Goal: Task Accomplishment & Management: Use online tool/utility

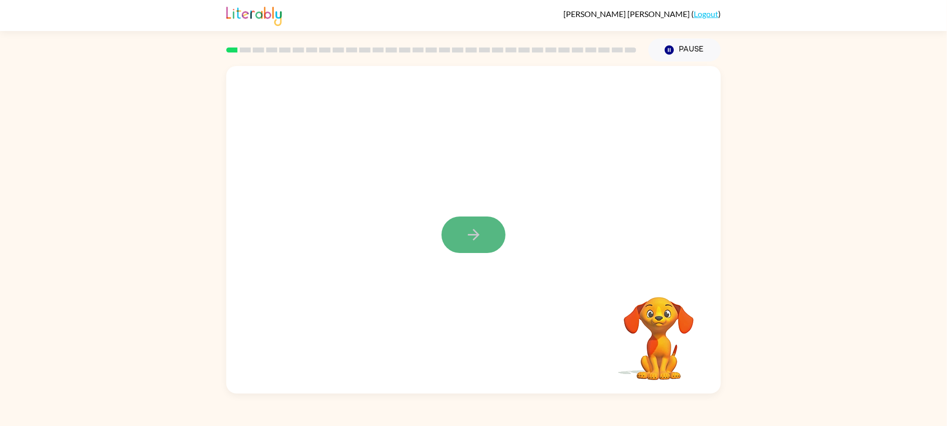
click at [487, 238] on button "button" at bounding box center [474, 234] width 64 height 36
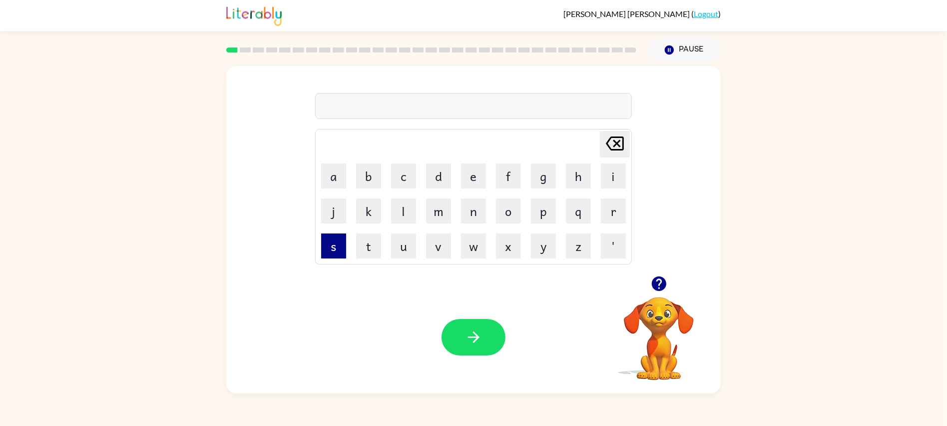
click at [335, 246] on button "s" at bounding box center [333, 245] width 25 height 25
click at [577, 179] on button "h" at bounding box center [578, 175] width 25 height 25
click at [401, 250] on button "u" at bounding box center [403, 245] width 25 height 25
click at [342, 247] on button "s" at bounding box center [333, 245] width 25 height 25
click at [474, 344] on icon "button" at bounding box center [473, 336] width 17 height 17
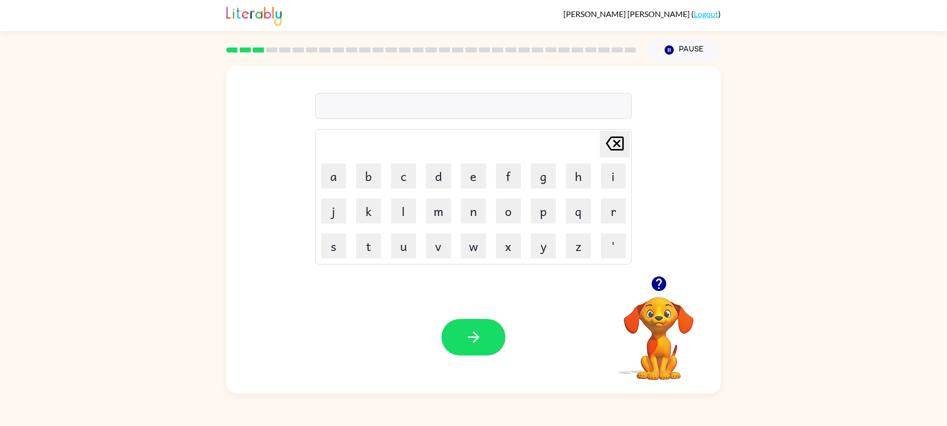
click at [650, 311] on video "Your browser must support playing .mp4 files to use Literably. Please try using…" at bounding box center [659, 331] width 100 height 100
click at [651, 323] on video "Your browser must support playing .mp4 files to use Literably. Please try using…" at bounding box center [659, 331] width 100 height 100
click at [658, 283] on icon "button" at bounding box center [658, 283] width 14 height 14
click at [656, 283] on icon "button" at bounding box center [658, 283] width 14 height 14
click at [657, 279] on icon "button" at bounding box center [658, 283] width 14 height 14
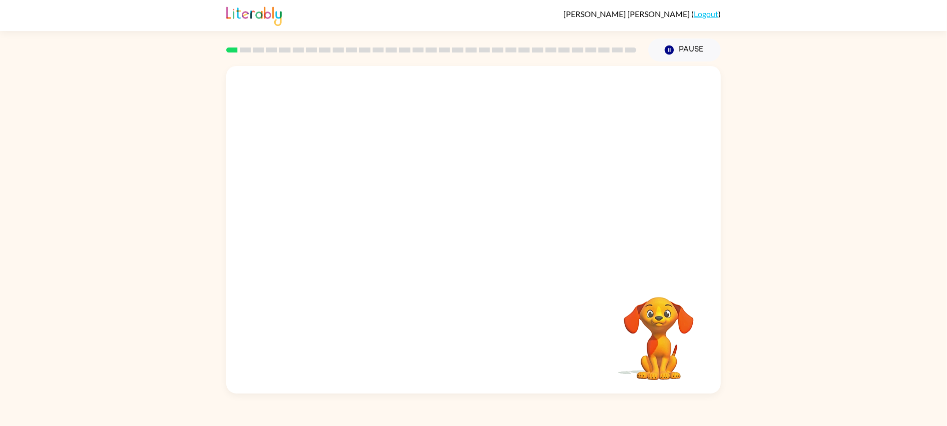
click at [781, 244] on div "Your browser must support playing .mp4 files to use Literably. Please try using…" at bounding box center [473, 227] width 947 height 332
click at [698, 232] on video "Your browser must support playing .mp4 files to use Literably. Please try using…" at bounding box center [473, 171] width 495 height 210
click at [494, 241] on div at bounding box center [474, 234] width 64 height 36
click at [494, 241] on button "button" at bounding box center [474, 234] width 64 height 36
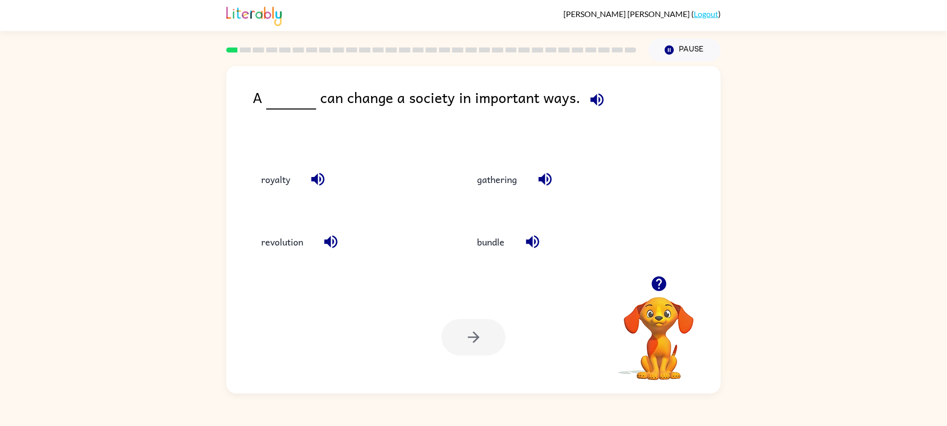
click at [589, 104] on icon "button" at bounding box center [596, 99] width 17 height 17
click at [544, 180] on icon "button" at bounding box center [544, 179] width 13 height 13
click at [537, 240] on icon "button" at bounding box center [532, 241] width 17 height 17
click at [331, 242] on icon "button" at bounding box center [330, 241] width 13 height 13
click at [318, 179] on icon "button" at bounding box center [317, 178] width 17 height 17
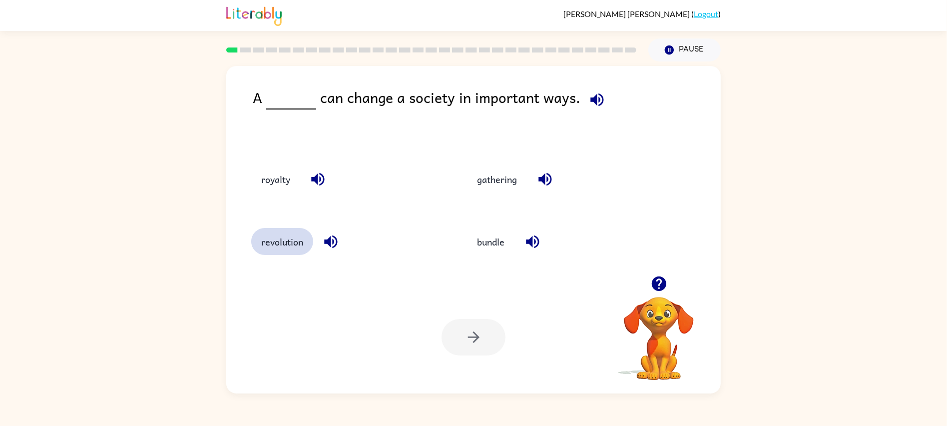
click at [284, 241] on button "revolution" at bounding box center [282, 241] width 62 height 27
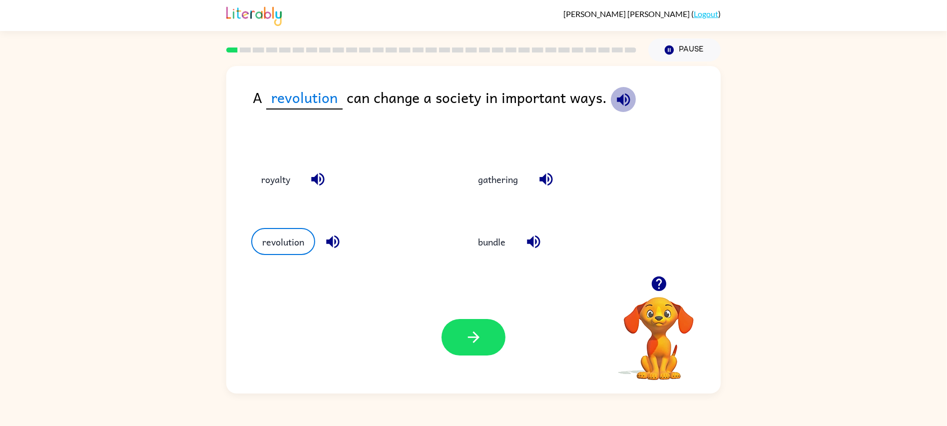
click at [626, 99] on icon "button" at bounding box center [623, 99] width 13 height 13
click at [319, 181] on icon "button" at bounding box center [317, 178] width 17 height 17
click at [491, 346] on button "button" at bounding box center [474, 337] width 64 height 36
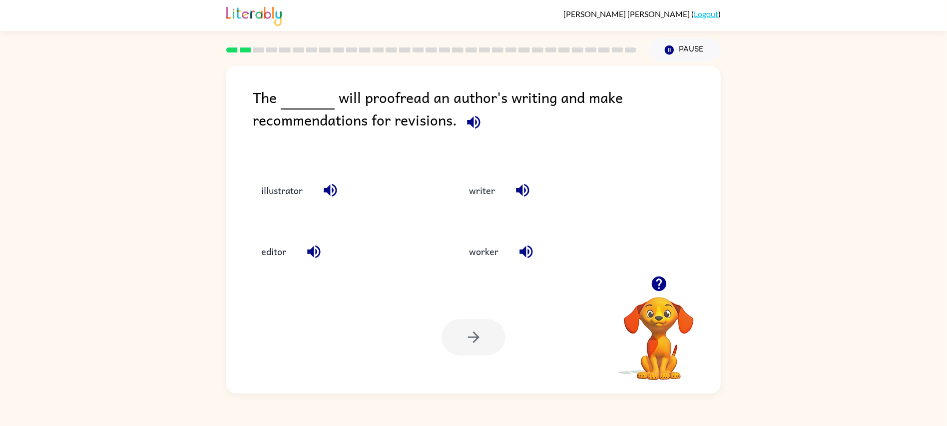
click at [472, 122] on icon "button" at bounding box center [473, 121] width 13 height 13
click at [328, 191] on icon "button" at bounding box center [330, 190] width 13 height 13
click at [298, 193] on button "illustrator" at bounding box center [281, 190] width 61 height 27
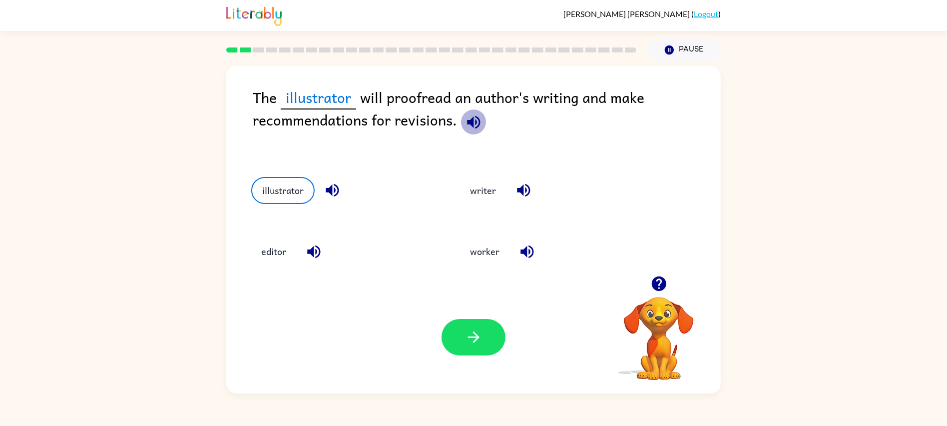
click at [468, 126] on icon "button" at bounding box center [473, 121] width 17 height 17
click at [277, 250] on button "editor" at bounding box center [273, 251] width 45 height 27
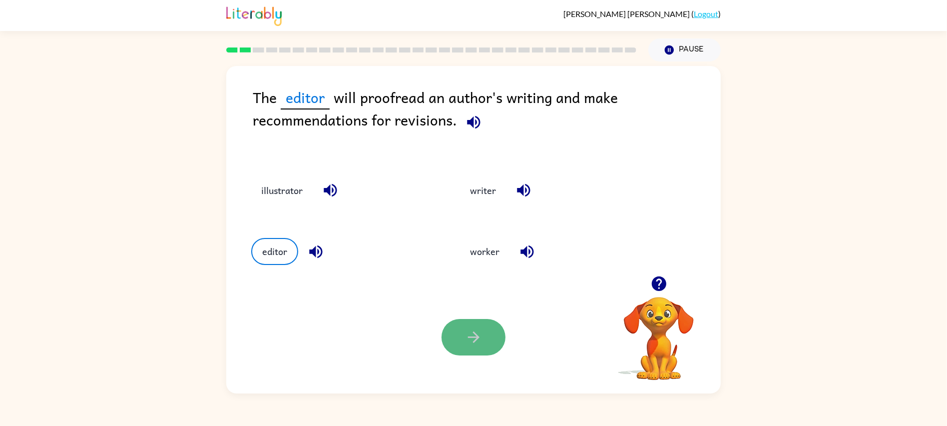
click at [478, 347] on button "button" at bounding box center [474, 337] width 64 height 36
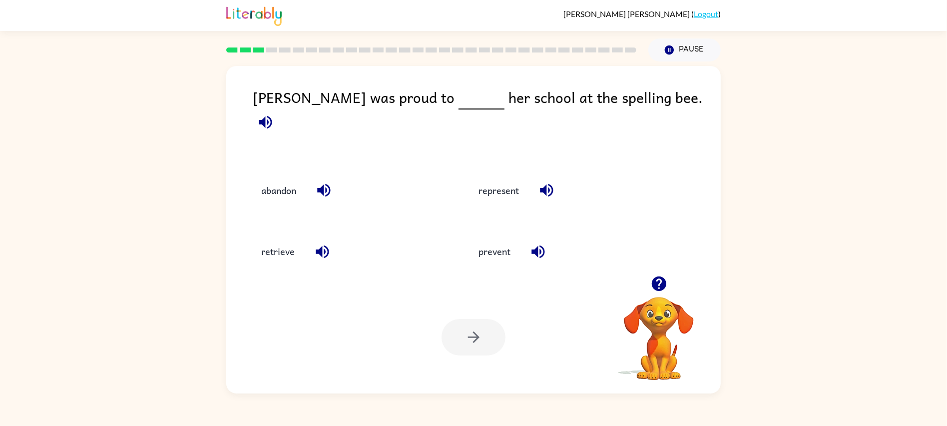
click at [274, 113] on icon "button" at bounding box center [265, 121] width 17 height 17
click at [325, 184] on icon "button" at bounding box center [323, 189] width 17 height 17
click at [325, 243] on icon "button" at bounding box center [322, 251] width 17 height 17
click at [541, 246] on icon "button" at bounding box center [537, 251] width 13 height 13
click at [547, 181] on icon "button" at bounding box center [546, 189] width 17 height 17
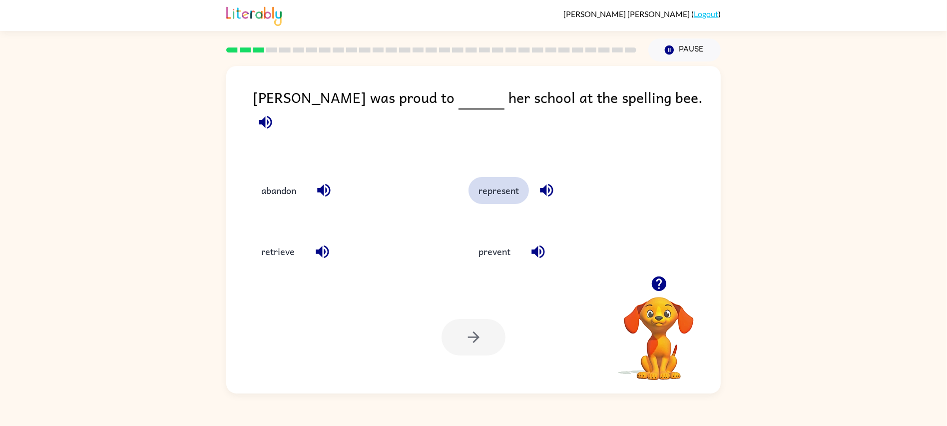
click at [511, 183] on button "represent" at bounding box center [499, 190] width 60 height 27
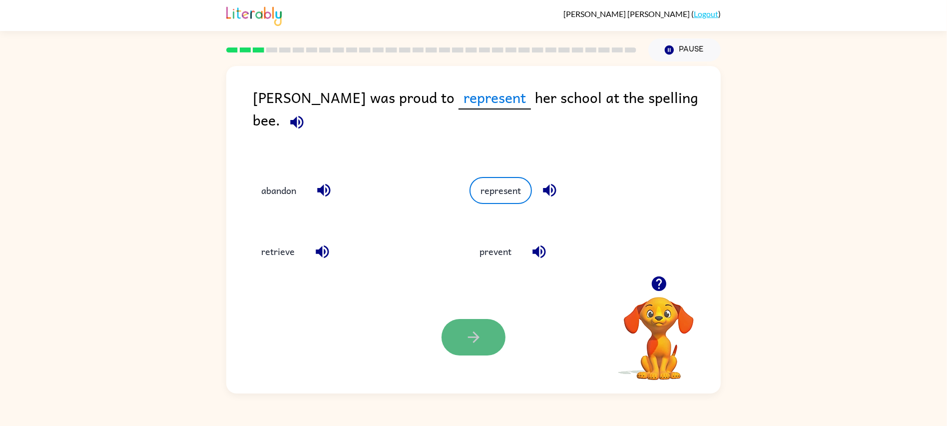
click at [477, 334] on icon "button" at bounding box center [473, 336] width 17 height 17
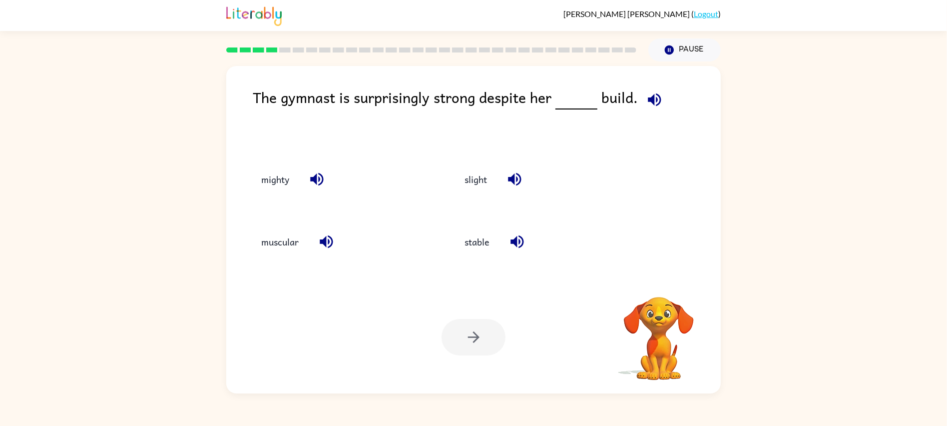
click at [654, 104] on icon "button" at bounding box center [654, 99] width 13 height 13
click at [523, 179] on icon "button" at bounding box center [514, 178] width 17 height 17
click at [518, 245] on icon "button" at bounding box center [517, 241] width 13 height 13
click at [331, 241] on icon "button" at bounding box center [326, 241] width 17 height 17
click at [319, 183] on icon "button" at bounding box center [316, 178] width 17 height 17
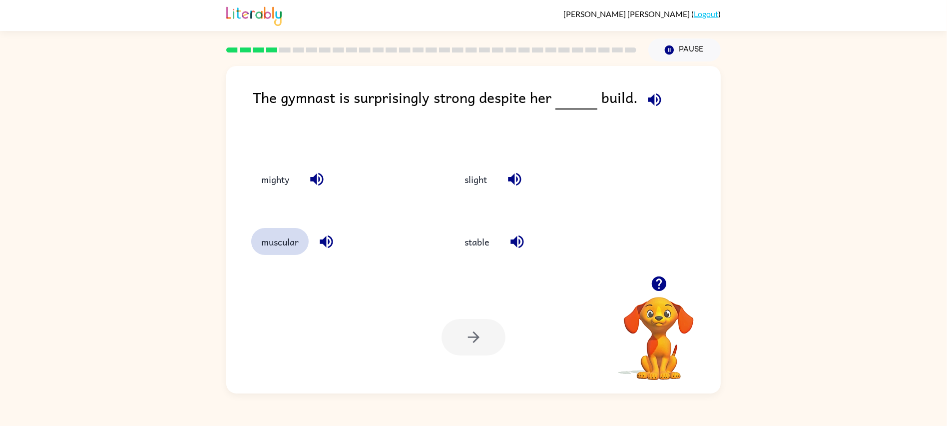
click at [281, 243] on button "muscular" at bounding box center [279, 241] width 57 height 27
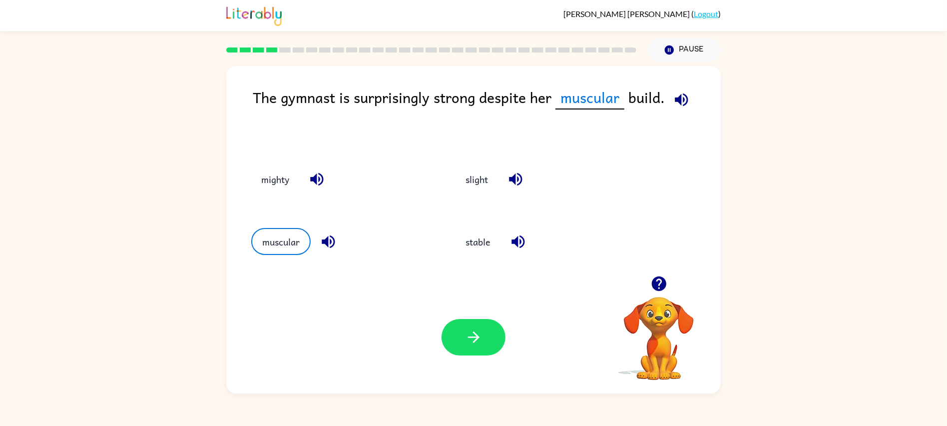
click at [676, 105] on icon "button" at bounding box center [681, 99] width 17 height 17
click at [679, 101] on icon "button" at bounding box center [681, 99] width 13 height 13
click at [511, 175] on icon "button" at bounding box center [515, 178] width 17 height 17
click at [472, 174] on button "slight" at bounding box center [477, 178] width 42 height 27
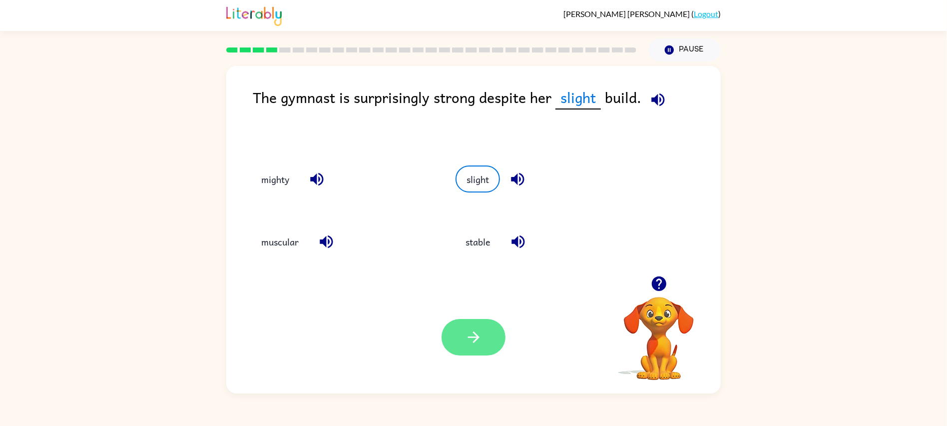
click at [465, 339] on icon "button" at bounding box center [473, 336] width 17 height 17
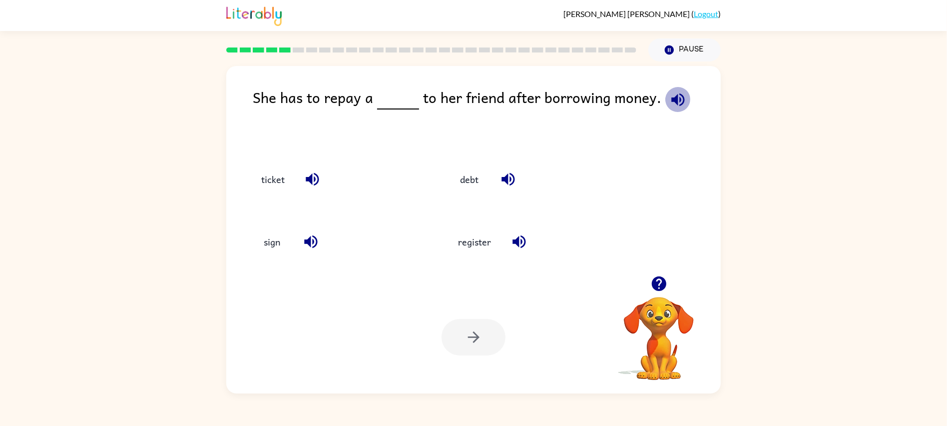
click at [669, 104] on icon "button" at bounding box center [677, 99] width 17 height 17
click at [319, 185] on icon "button" at bounding box center [312, 178] width 17 height 17
click at [525, 245] on icon "button" at bounding box center [519, 241] width 17 height 17
click at [511, 188] on icon "button" at bounding box center [508, 178] width 17 height 17
click at [310, 251] on button "button" at bounding box center [310, 241] width 25 height 25
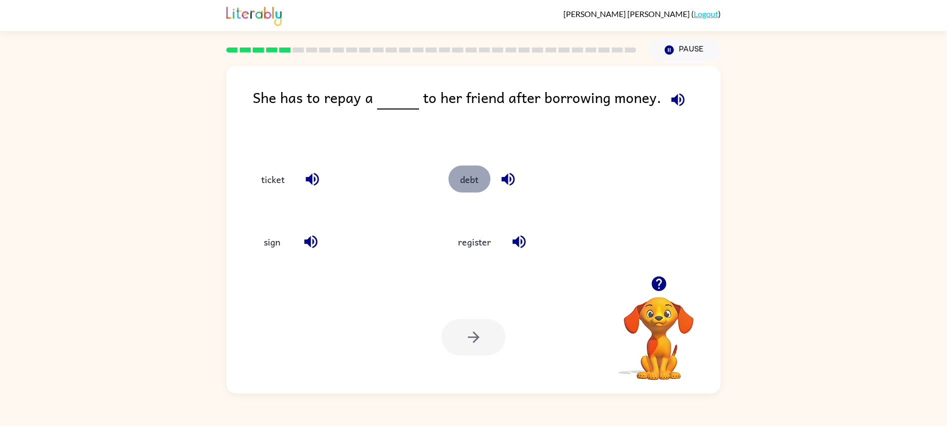
click at [477, 178] on button "debt" at bounding box center [470, 178] width 42 height 27
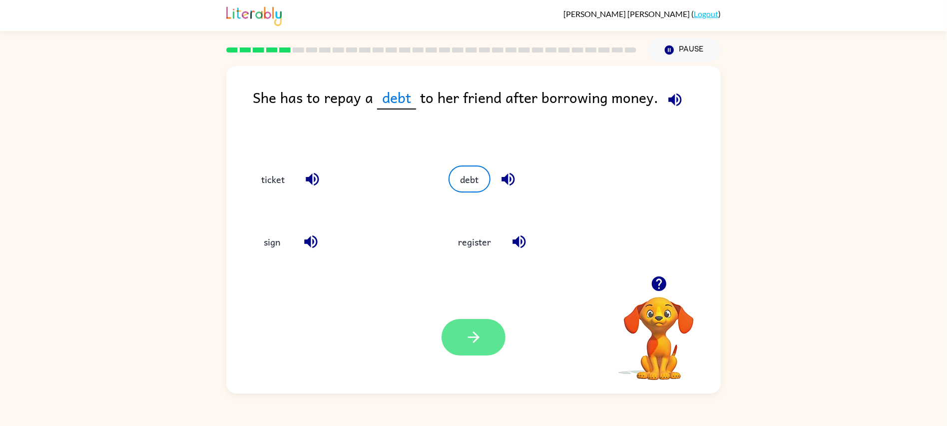
click at [478, 321] on button "button" at bounding box center [474, 337] width 64 height 36
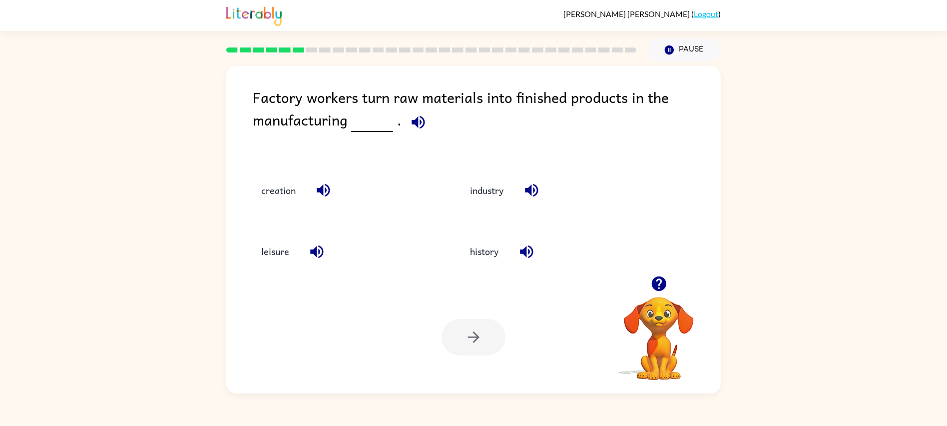
click at [418, 126] on icon "button" at bounding box center [418, 121] width 17 height 17
click at [319, 185] on icon "button" at bounding box center [323, 189] width 17 height 17
click at [314, 259] on icon "button" at bounding box center [316, 251] width 17 height 17
click at [533, 188] on icon "button" at bounding box center [531, 189] width 17 height 17
click at [526, 253] on icon "button" at bounding box center [526, 251] width 13 height 13
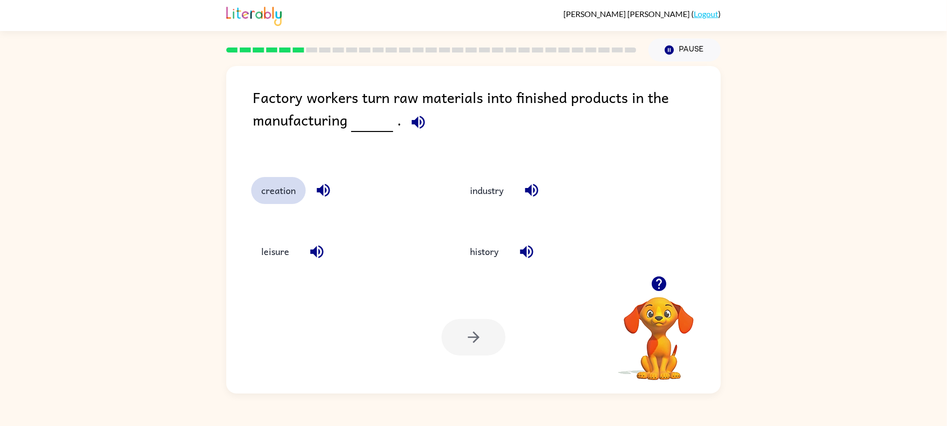
click at [267, 190] on button "creation" at bounding box center [278, 190] width 54 height 27
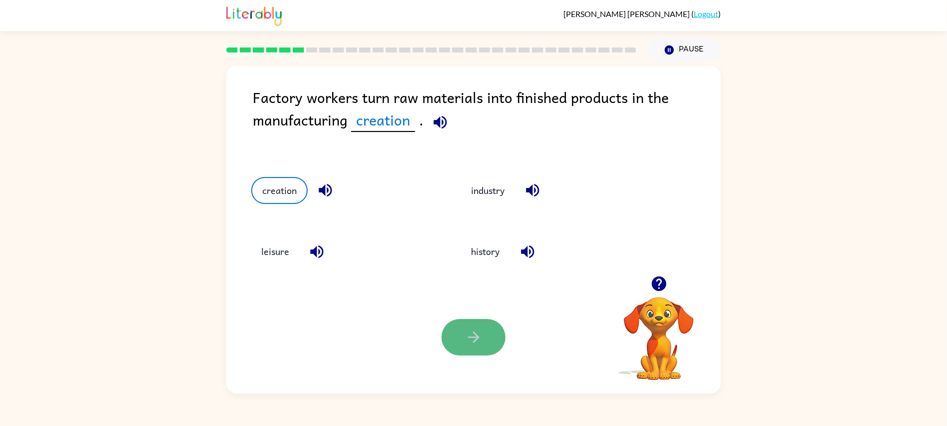
click at [470, 345] on icon "button" at bounding box center [473, 336] width 17 height 17
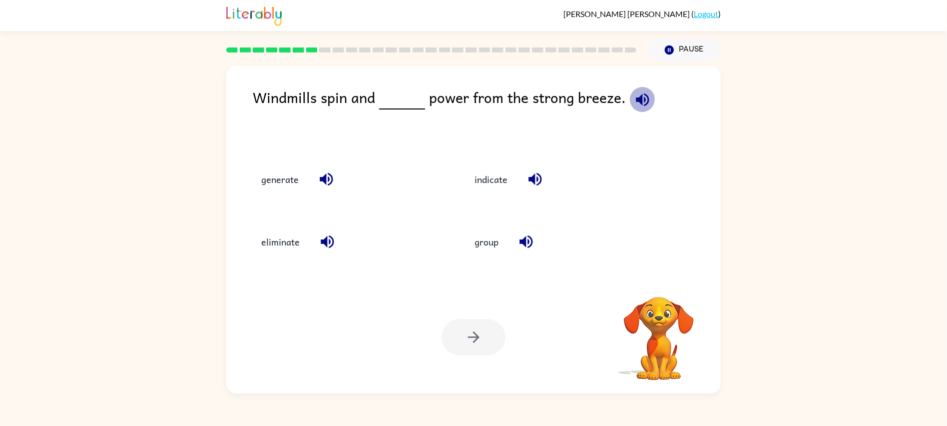
click at [637, 92] on icon "button" at bounding box center [642, 99] width 17 height 17
click at [637, 102] on icon "button" at bounding box center [642, 99] width 13 height 13
click at [640, 104] on icon "button" at bounding box center [642, 99] width 17 height 17
click at [318, 179] on icon "button" at bounding box center [326, 178] width 17 height 17
click at [272, 188] on button "generate" at bounding box center [279, 178] width 57 height 27
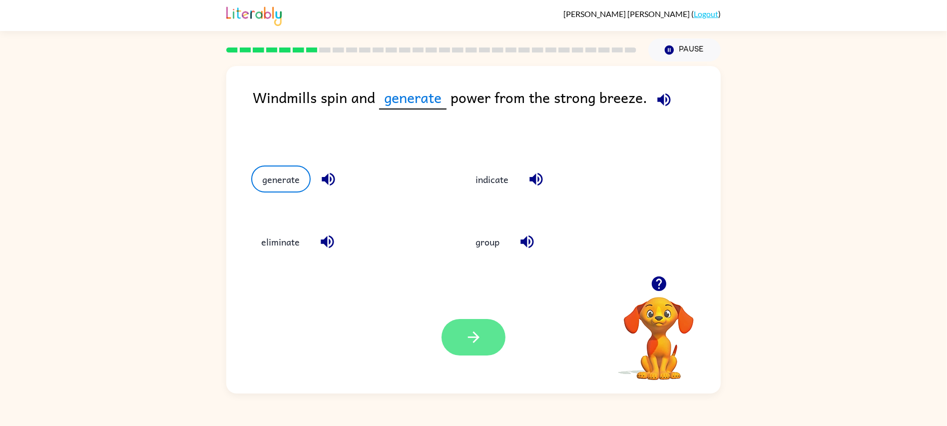
click at [464, 355] on button "button" at bounding box center [474, 337] width 64 height 36
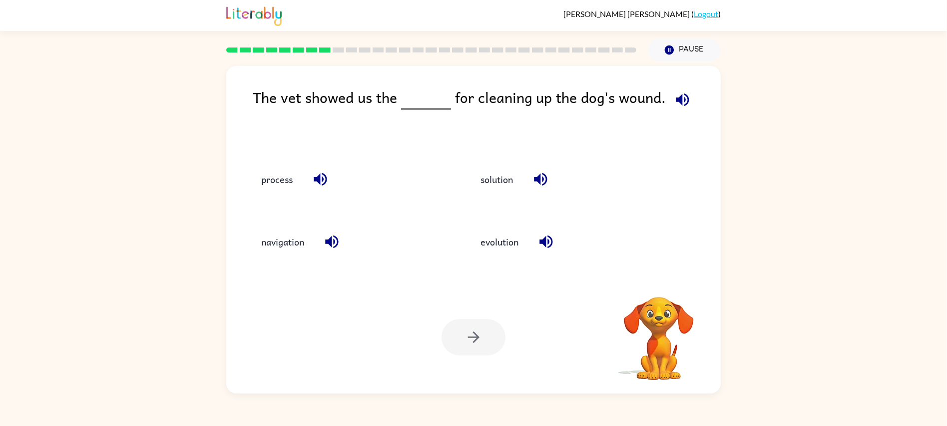
click at [690, 103] on button "button" at bounding box center [682, 99] width 25 height 25
click at [679, 101] on icon "button" at bounding box center [682, 99] width 17 height 17
click at [541, 179] on icon "button" at bounding box center [540, 179] width 13 height 13
click at [516, 178] on button "solution" at bounding box center [497, 178] width 52 height 27
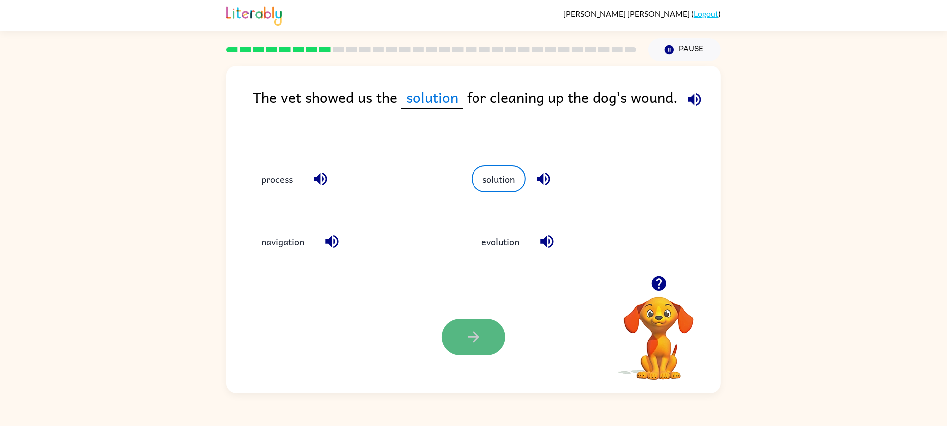
click at [475, 339] on icon "button" at bounding box center [473, 336] width 17 height 17
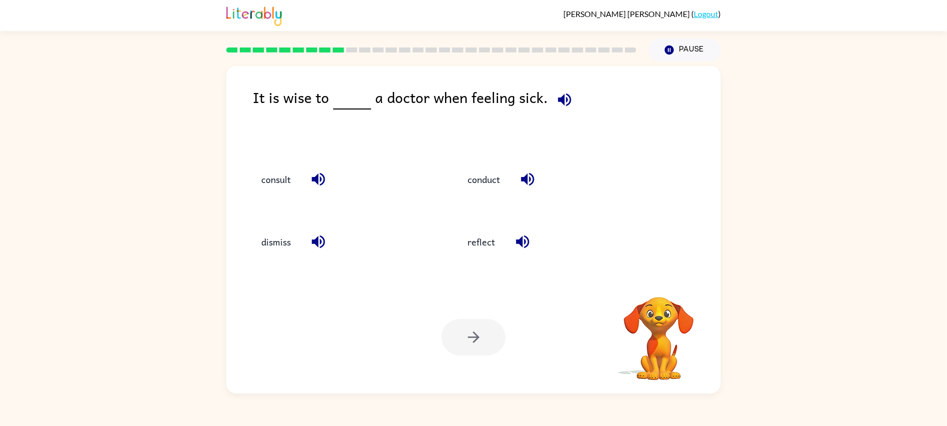
click at [563, 98] on icon "button" at bounding box center [564, 99] width 13 height 13
click at [528, 180] on icon "button" at bounding box center [527, 179] width 13 height 13
click at [319, 244] on icon "button" at bounding box center [318, 241] width 17 height 17
click at [319, 179] on icon "button" at bounding box center [318, 179] width 13 height 13
click at [523, 241] on icon "button" at bounding box center [522, 241] width 17 height 17
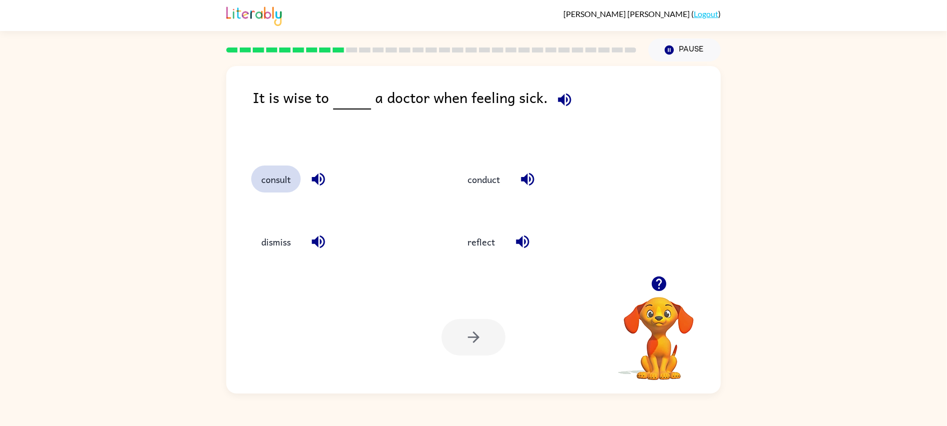
click at [294, 181] on button "consult" at bounding box center [275, 178] width 49 height 27
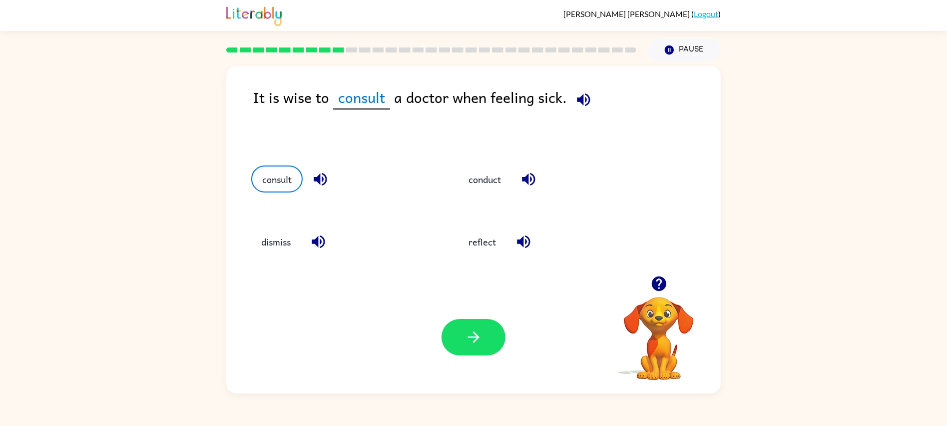
click at [530, 176] on icon "button" at bounding box center [528, 178] width 17 height 17
click at [526, 180] on icon "button" at bounding box center [528, 179] width 13 height 13
click at [324, 182] on icon "button" at bounding box center [320, 178] width 17 height 17
click at [314, 237] on icon "button" at bounding box center [318, 241] width 17 height 17
click at [534, 240] on button "button" at bounding box center [523, 241] width 25 height 25
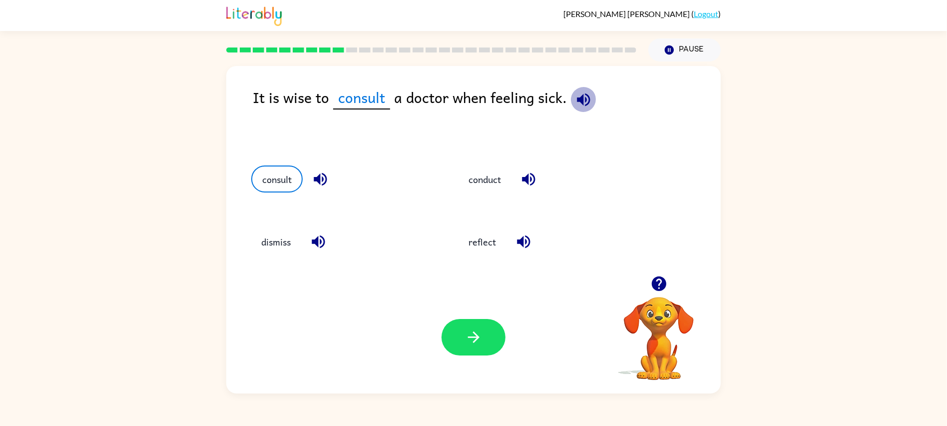
click at [582, 107] on icon "button" at bounding box center [583, 99] width 17 height 17
click at [324, 181] on icon "button" at bounding box center [320, 178] width 17 height 17
click at [571, 99] on button "button" at bounding box center [583, 99] width 25 height 25
click at [581, 95] on icon "button" at bounding box center [583, 99] width 13 height 13
click at [322, 176] on icon "button" at bounding box center [320, 178] width 17 height 17
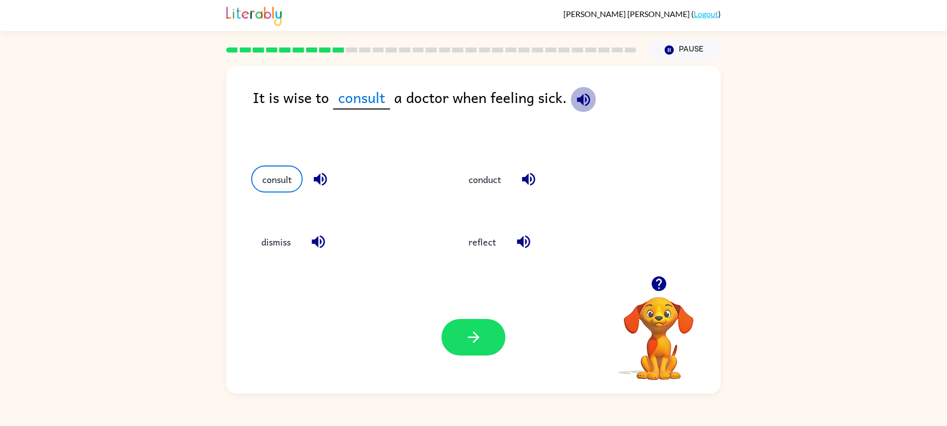
click at [585, 100] on icon "button" at bounding box center [583, 99] width 17 height 17
click at [285, 235] on button "dismiss" at bounding box center [275, 241] width 49 height 27
click at [580, 101] on icon "button" at bounding box center [583, 99] width 13 height 13
click at [324, 245] on icon "button" at bounding box center [320, 241] width 17 height 17
click at [586, 96] on icon "button" at bounding box center [583, 99] width 13 height 13
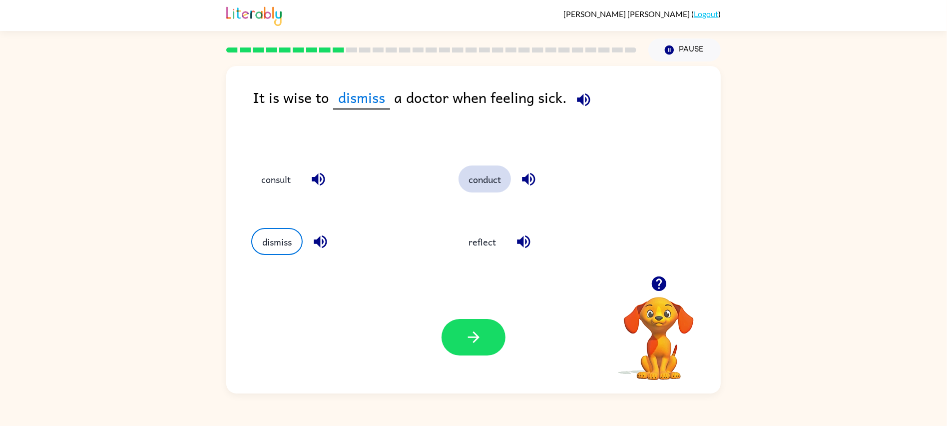
click at [488, 181] on button "conduct" at bounding box center [485, 178] width 52 height 27
click at [592, 100] on icon "button" at bounding box center [587, 99] width 13 height 13
click at [533, 175] on icon "button" at bounding box center [530, 178] width 17 height 17
click at [581, 98] on icon "button" at bounding box center [587, 99] width 13 height 13
click at [520, 239] on icon "button" at bounding box center [523, 241] width 13 height 13
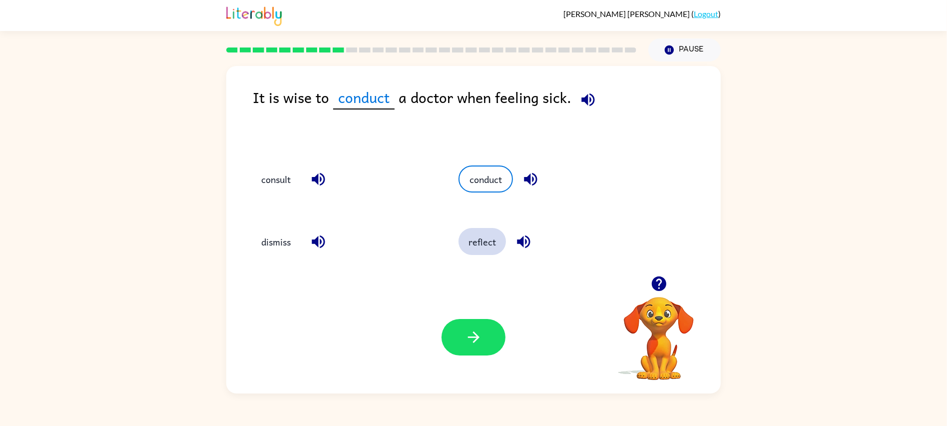
click at [472, 247] on button "reflect" at bounding box center [482, 241] width 47 height 27
click at [573, 102] on icon "button" at bounding box center [578, 99] width 17 height 17
click at [524, 230] on button "button" at bounding box center [525, 241] width 25 height 25
click at [579, 102] on icon "button" at bounding box center [578, 99] width 17 height 17
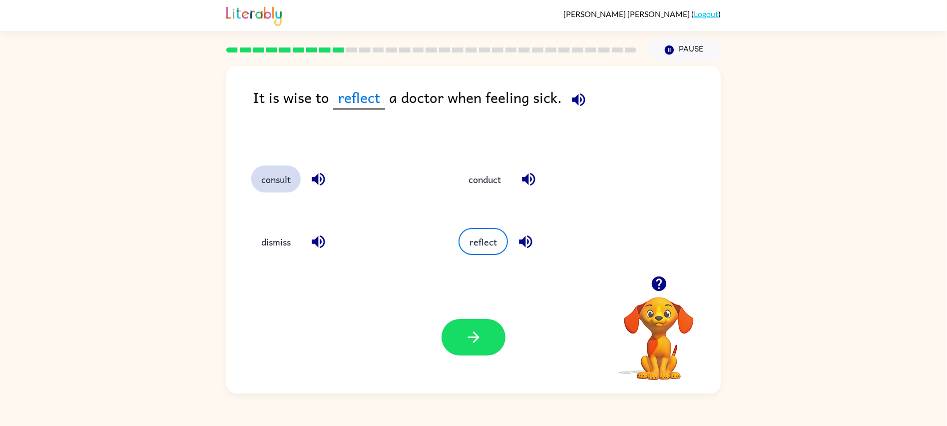
click at [266, 179] on button "consult" at bounding box center [275, 178] width 49 height 27
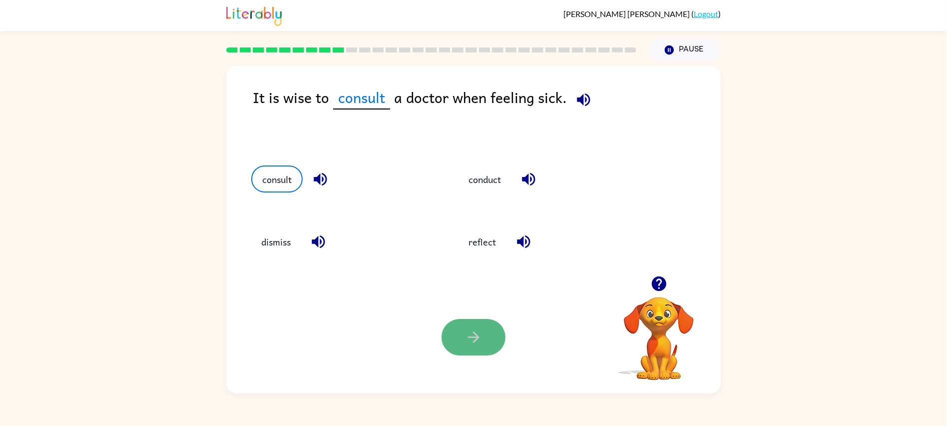
click at [459, 350] on button "button" at bounding box center [474, 337] width 64 height 36
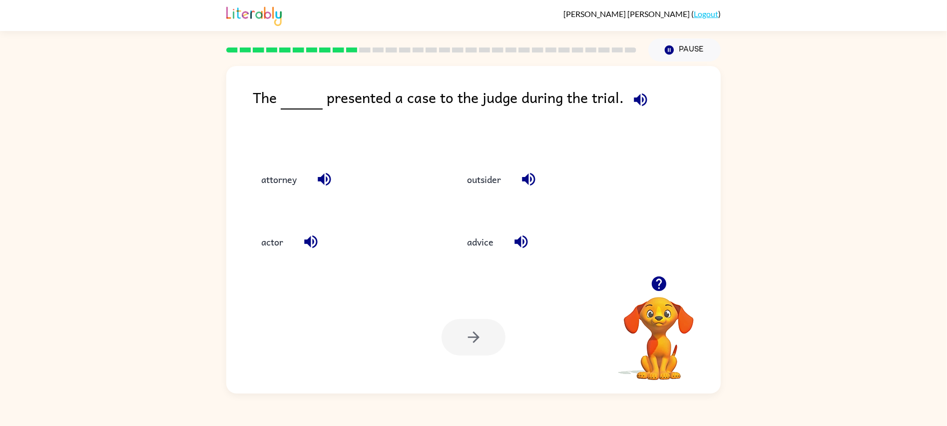
click at [638, 98] on icon "button" at bounding box center [640, 99] width 17 height 17
click at [321, 177] on icon "button" at bounding box center [324, 179] width 13 height 13
click at [527, 185] on icon "button" at bounding box center [528, 178] width 17 height 17
click at [523, 236] on icon "button" at bounding box center [521, 241] width 17 height 17
click at [309, 246] on icon "button" at bounding box center [310, 241] width 17 height 17
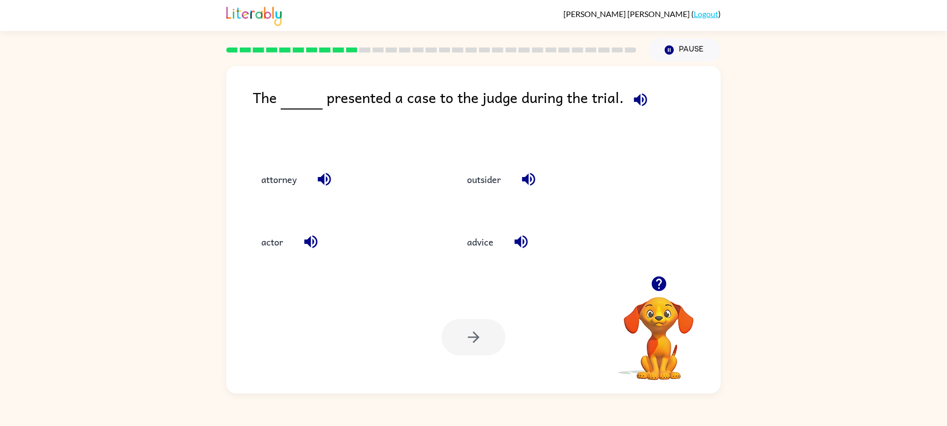
click at [635, 99] on icon "button" at bounding box center [640, 99] width 13 height 13
click at [270, 242] on button "actor" at bounding box center [272, 241] width 42 height 27
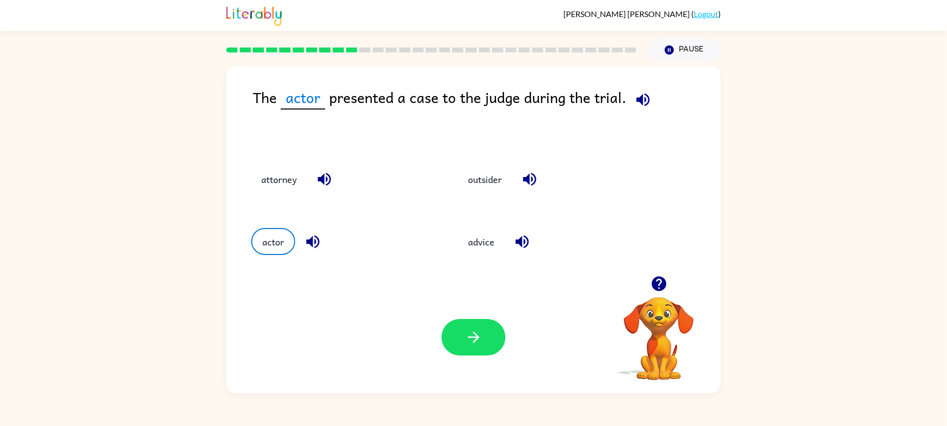
click at [639, 94] on icon "button" at bounding box center [642, 99] width 17 height 17
click at [315, 241] on icon "button" at bounding box center [312, 241] width 13 height 13
click at [643, 102] on icon "button" at bounding box center [642, 99] width 17 height 17
click at [407, 289] on div "Your browser must support playing .mp4 files to use Literably. Please try using…" at bounding box center [473, 337] width 495 height 112
click at [481, 345] on icon "button" at bounding box center [473, 336] width 17 height 17
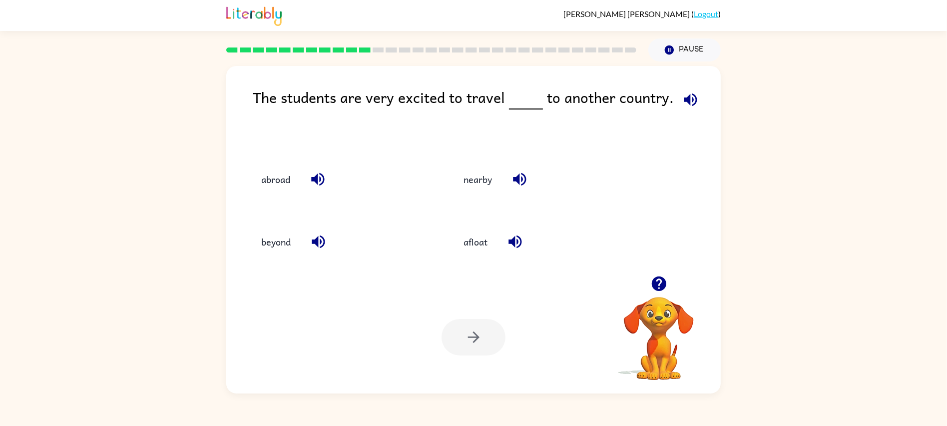
click at [683, 109] on button "button" at bounding box center [690, 99] width 25 height 25
click at [319, 243] on icon "button" at bounding box center [318, 241] width 17 height 17
click at [321, 181] on icon "button" at bounding box center [317, 179] width 13 height 13
click at [523, 187] on icon "button" at bounding box center [519, 178] width 17 height 17
click at [516, 247] on icon "button" at bounding box center [515, 241] width 17 height 17
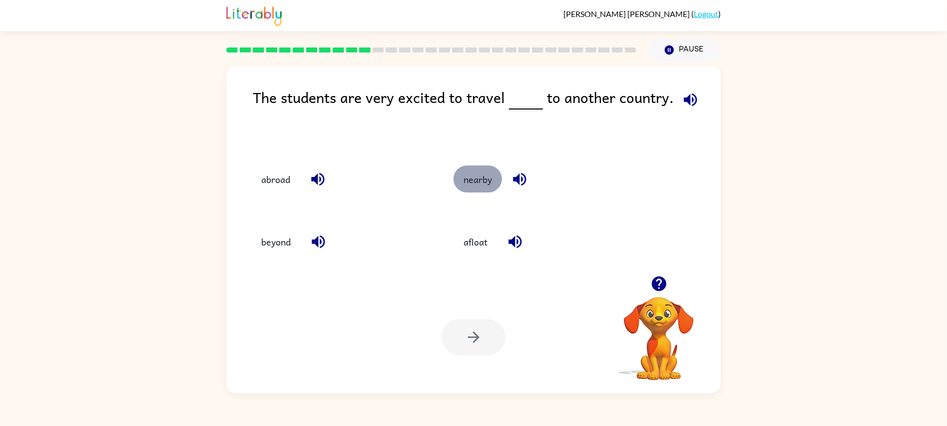
click at [468, 177] on button "nearby" at bounding box center [478, 178] width 48 height 27
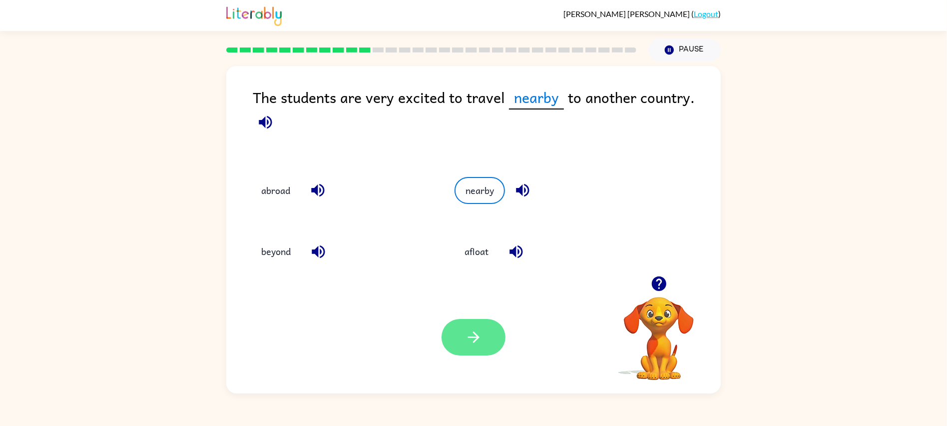
click at [465, 348] on button "button" at bounding box center [474, 337] width 64 height 36
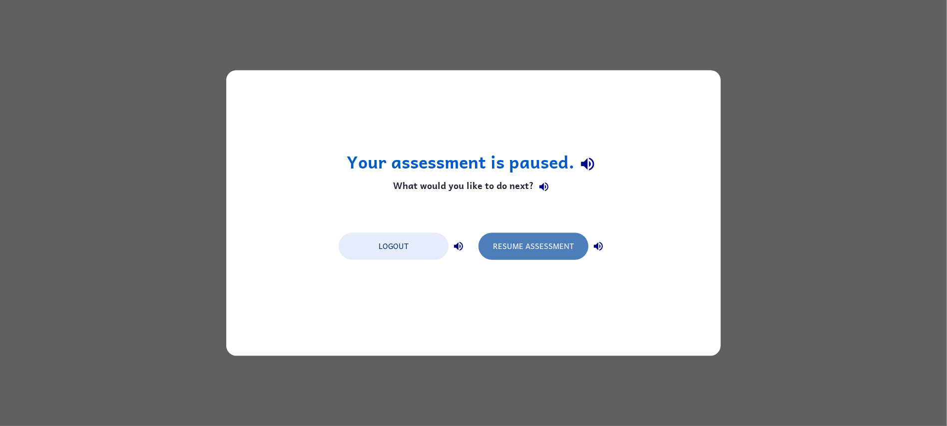
click at [532, 257] on button "Resume Assessment" at bounding box center [534, 246] width 110 height 27
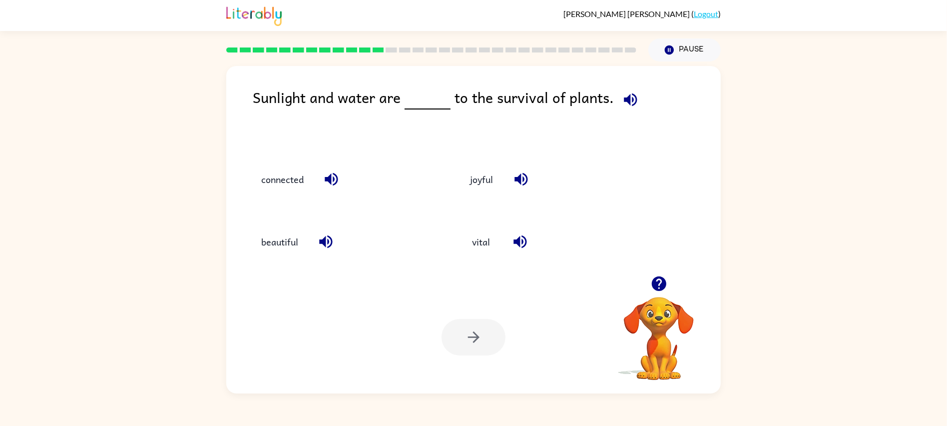
click at [624, 104] on icon "button" at bounding box center [630, 99] width 13 height 13
click at [520, 244] on icon "button" at bounding box center [520, 241] width 17 height 17
click at [490, 245] on button "vital" at bounding box center [482, 241] width 42 height 27
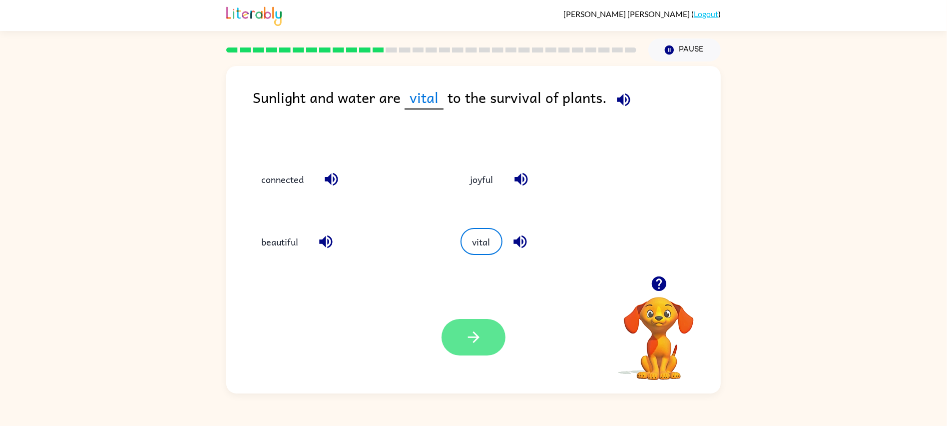
click at [468, 345] on icon "button" at bounding box center [473, 336] width 17 height 17
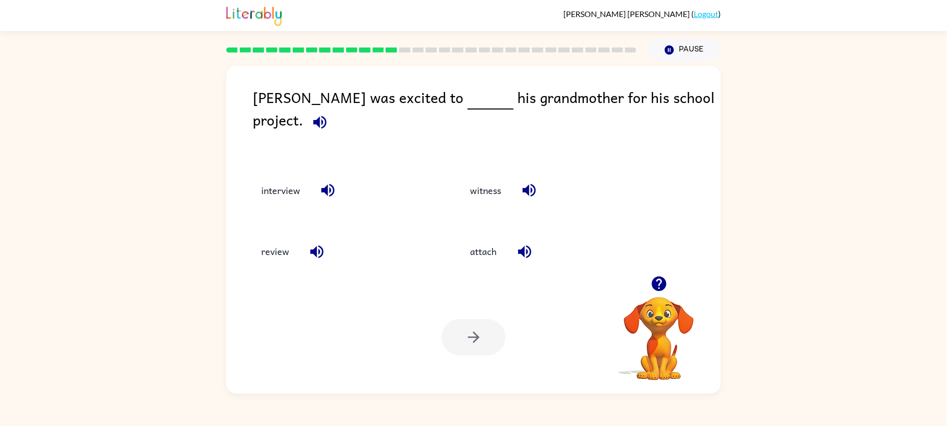
click at [329, 113] on icon "button" at bounding box center [319, 121] width 17 height 17
click at [325, 243] on icon "button" at bounding box center [316, 251] width 17 height 17
click at [331, 184] on icon "button" at bounding box center [327, 190] width 13 height 13
click at [522, 185] on icon "button" at bounding box center [528, 189] width 17 height 17
click at [519, 245] on icon "button" at bounding box center [524, 251] width 13 height 13
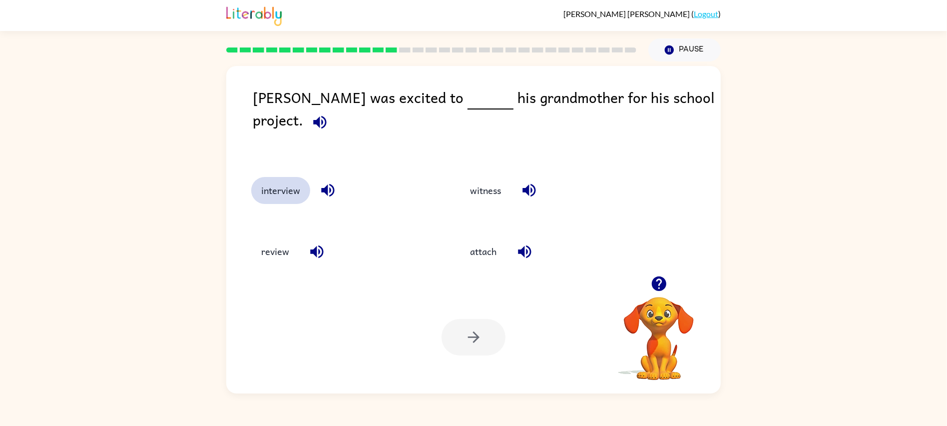
click at [283, 177] on button "interview" at bounding box center [280, 190] width 59 height 27
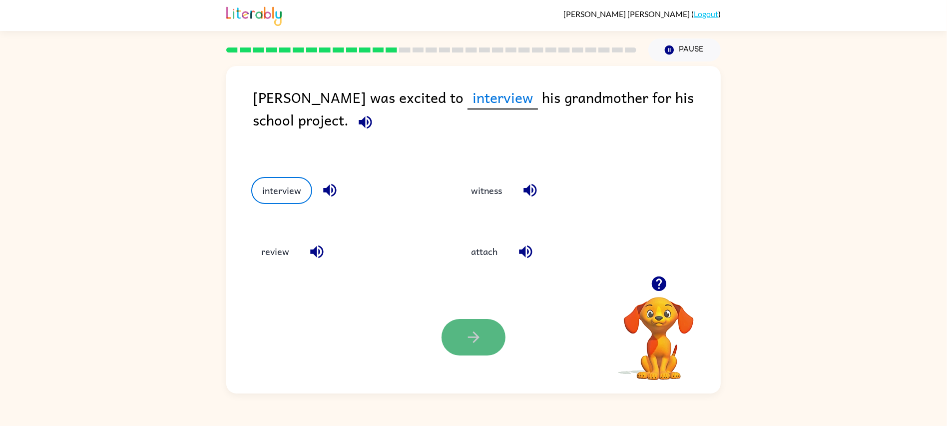
click at [466, 333] on icon "button" at bounding box center [473, 336] width 17 height 17
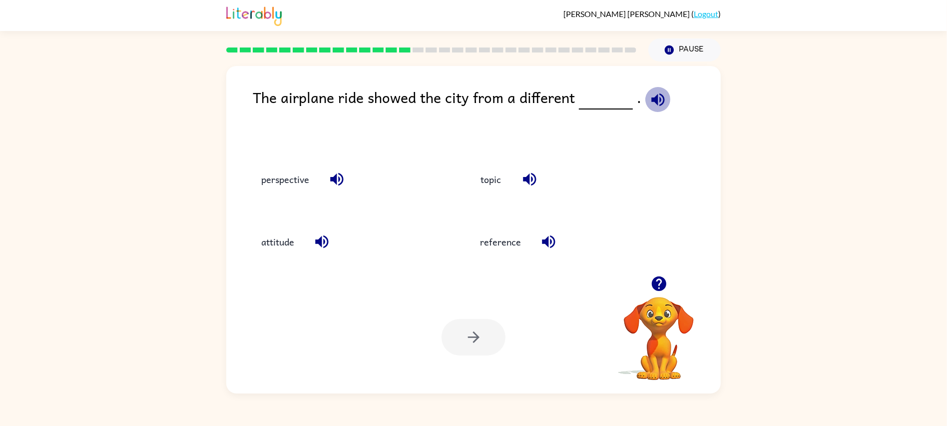
click at [649, 104] on icon "button" at bounding box center [657, 99] width 17 height 17
click at [529, 179] on icon "button" at bounding box center [529, 179] width 13 height 13
click at [548, 247] on icon "button" at bounding box center [548, 241] width 17 height 17
click at [341, 178] on icon "button" at bounding box center [336, 178] width 17 height 17
click at [321, 248] on icon "button" at bounding box center [321, 241] width 17 height 17
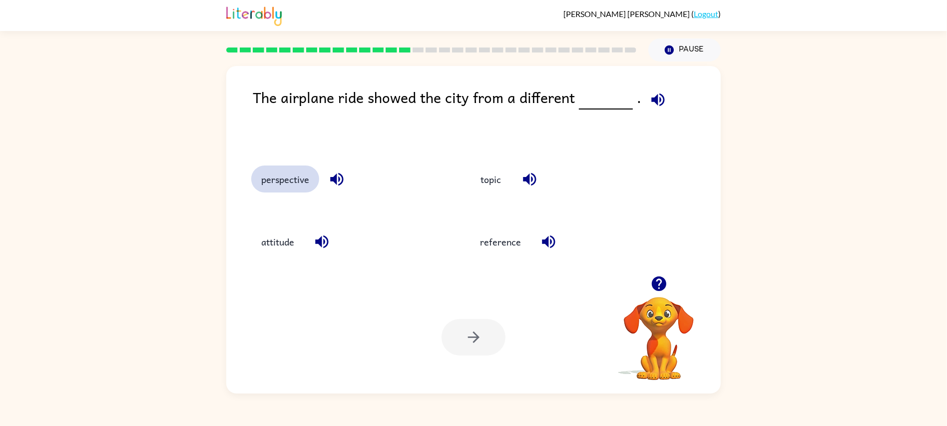
click at [285, 180] on button "perspective" at bounding box center [285, 178] width 68 height 27
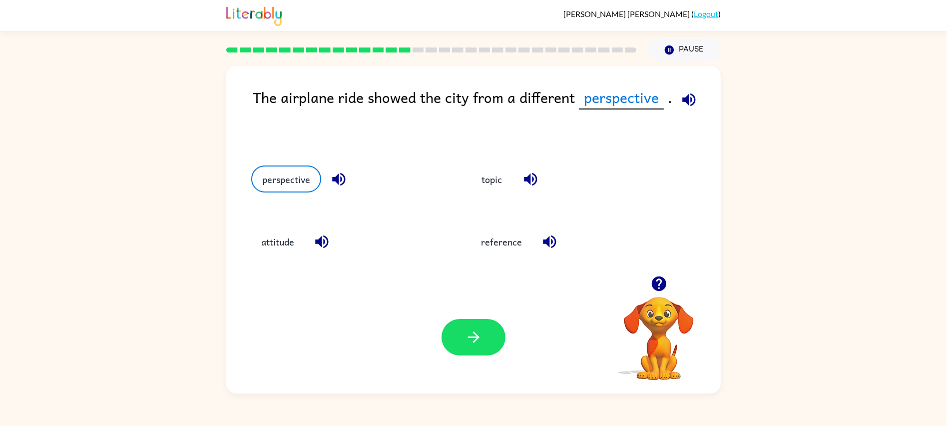
click at [685, 94] on icon "button" at bounding box center [688, 99] width 17 height 17
click at [479, 345] on icon "button" at bounding box center [473, 336] width 17 height 17
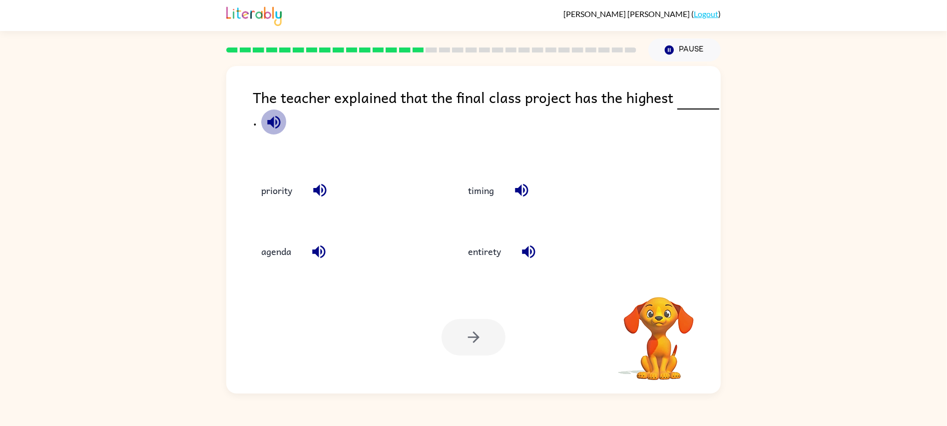
click at [268, 124] on icon "button" at bounding box center [273, 121] width 13 height 13
click at [323, 194] on icon "button" at bounding box center [319, 189] width 17 height 17
click at [313, 256] on icon "button" at bounding box center [318, 251] width 17 height 17
click at [522, 244] on icon "button" at bounding box center [528, 251] width 17 height 17
click at [521, 190] on icon "button" at bounding box center [521, 190] width 13 height 13
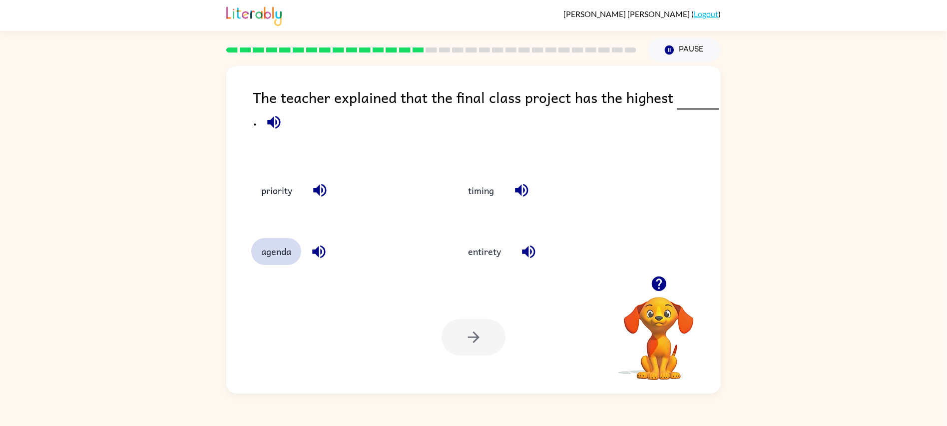
click at [281, 251] on button "agenda" at bounding box center [276, 251] width 50 height 27
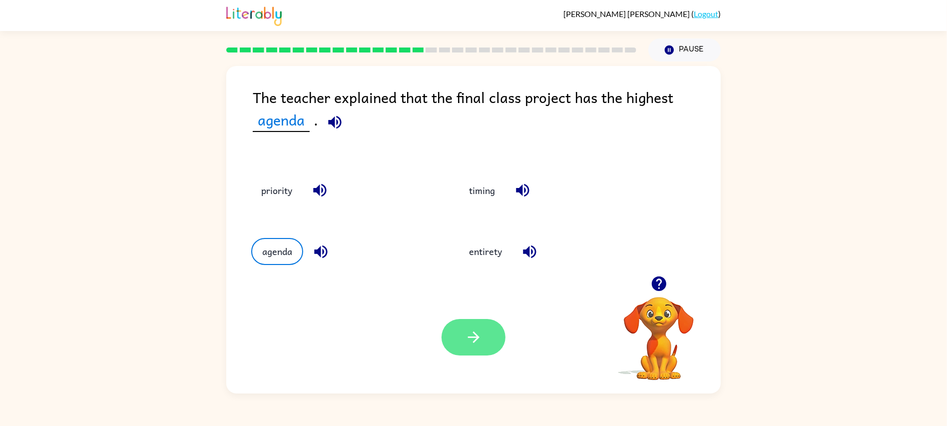
click at [502, 340] on button "button" at bounding box center [474, 337] width 64 height 36
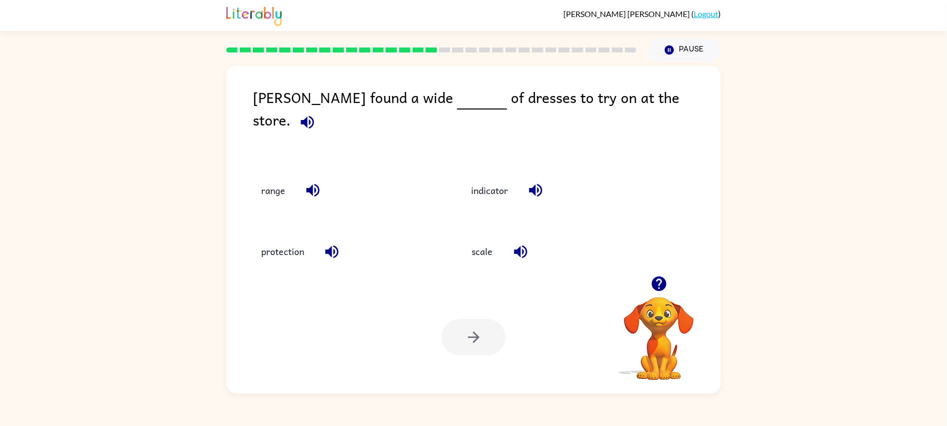
click at [316, 113] on icon "button" at bounding box center [307, 121] width 17 height 17
click at [506, 251] on div "scale" at bounding box center [554, 251] width 187 height 27
click at [519, 245] on icon "button" at bounding box center [520, 251] width 13 height 13
click at [482, 245] on button "scale" at bounding box center [482, 251] width 42 height 27
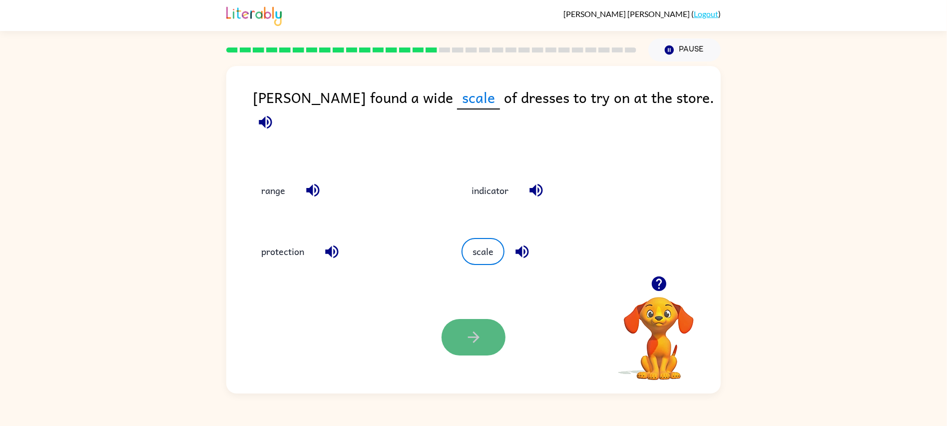
click at [486, 340] on button "button" at bounding box center [474, 337] width 64 height 36
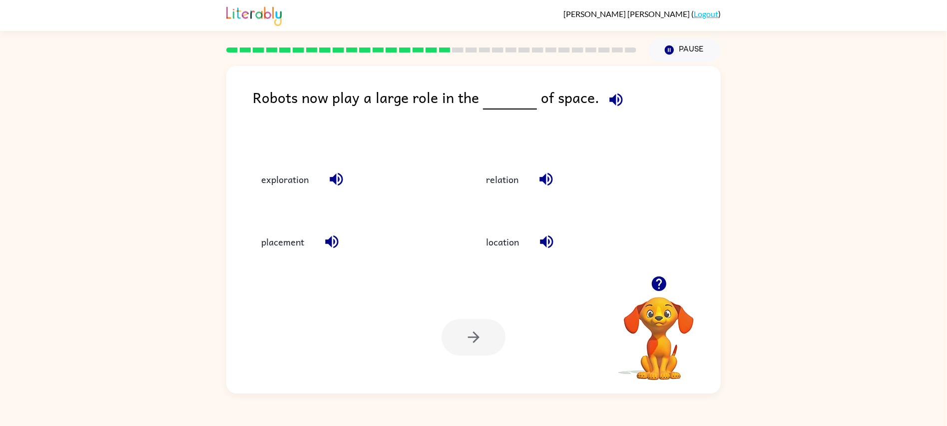
click at [609, 97] on icon "button" at bounding box center [615, 99] width 17 height 17
click at [542, 181] on icon "button" at bounding box center [545, 179] width 13 height 13
click at [551, 243] on icon "button" at bounding box center [546, 241] width 17 height 17
click at [329, 177] on icon "button" at bounding box center [336, 178] width 17 height 17
click at [338, 250] on icon "button" at bounding box center [331, 241] width 17 height 17
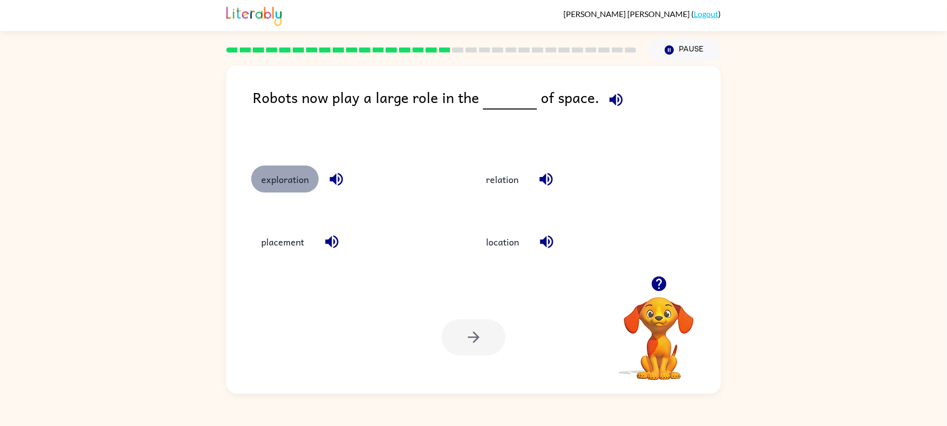
click at [282, 170] on button "exploration" at bounding box center [284, 178] width 67 height 27
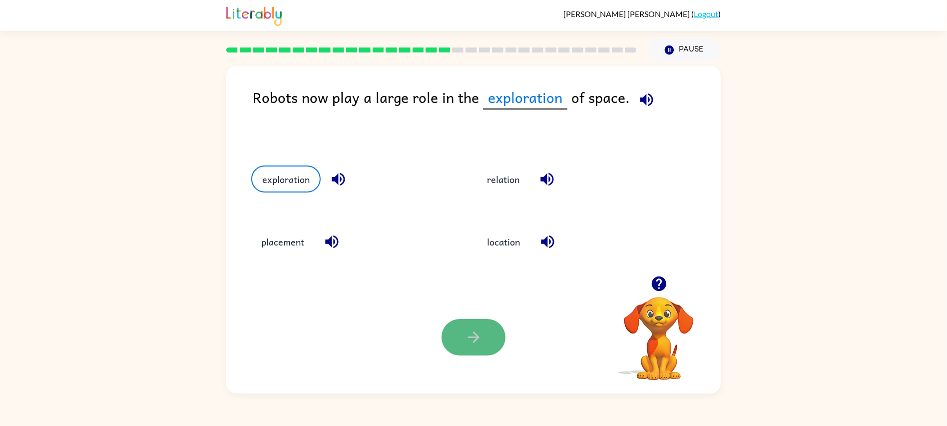
click at [461, 351] on button "button" at bounding box center [474, 337] width 64 height 36
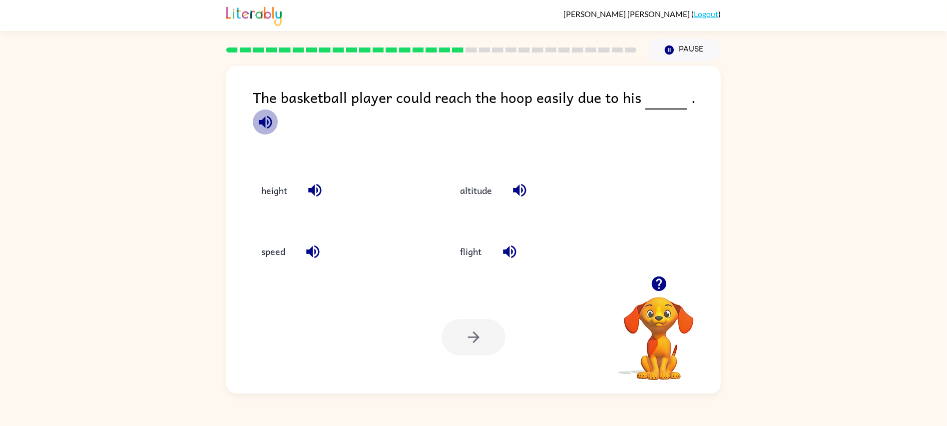
click at [274, 113] on icon "button" at bounding box center [265, 121] width 17 height 17
click at [314, 184] on icon "button" at bounding box center [314, 190] width 13 height 13
click at [256, 178] on button "height" at bounding box center [274, 190] width 46 height 27
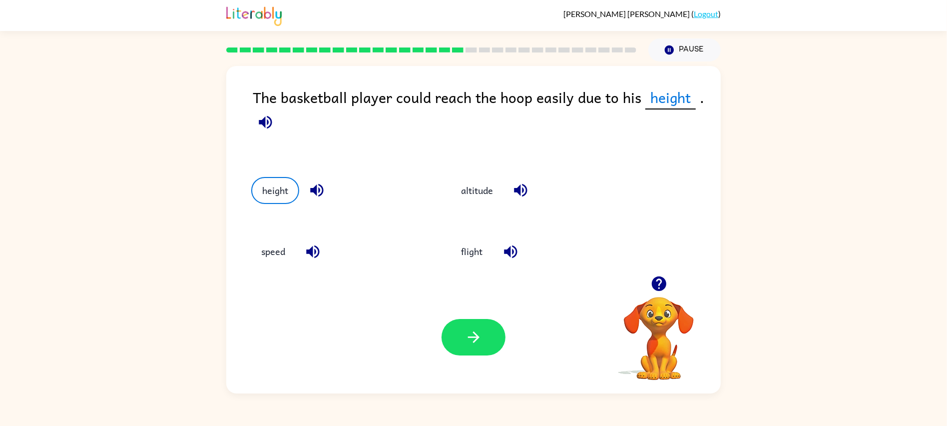
click at [259, 120] on icon "button" at bounding box center [265, 121] width 17 height 17
click at [476, 341] on icon "button" at bounding box center [473, 336] width 17 height 17
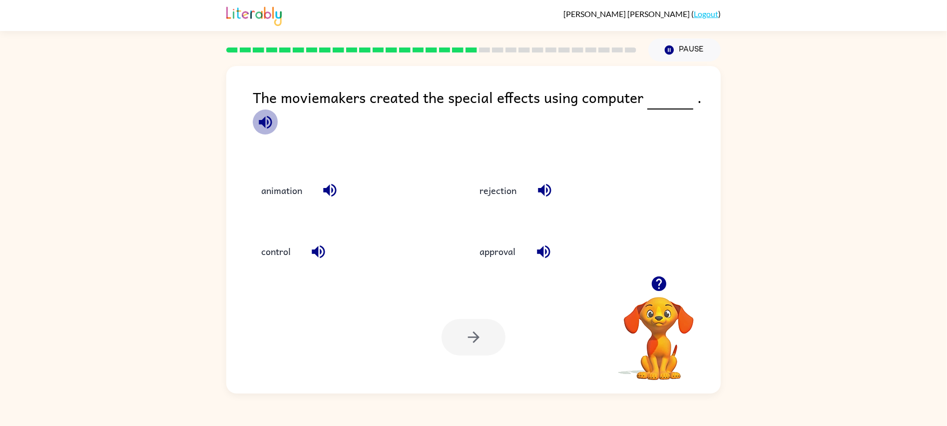
click at [261, 124] on icon "button" at bounding box center [265, 121] width 13 height 13
click at [329, 181] on button "button" at bounding box center [329, 189] width 25 height 25
click at [291, 197] on button "animation" at bounding box center [281, 190] width 61 height 27
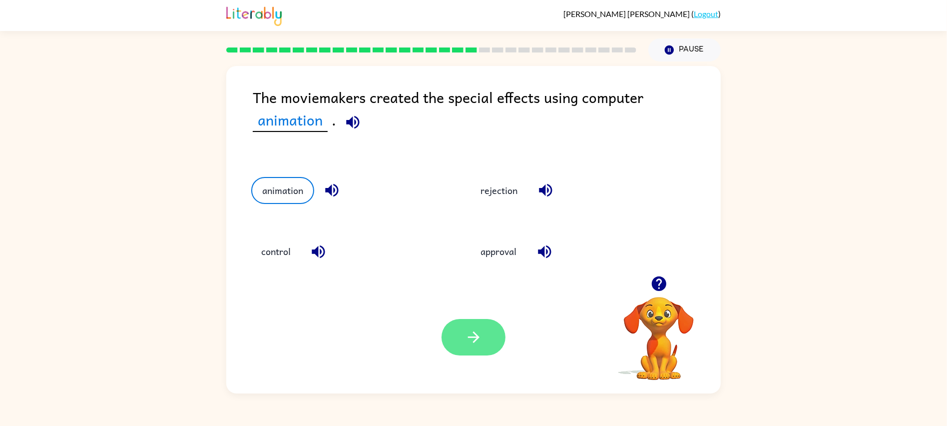
click at [487, 331] on button "button" at bounding box center [474, 337] width 64 height 36
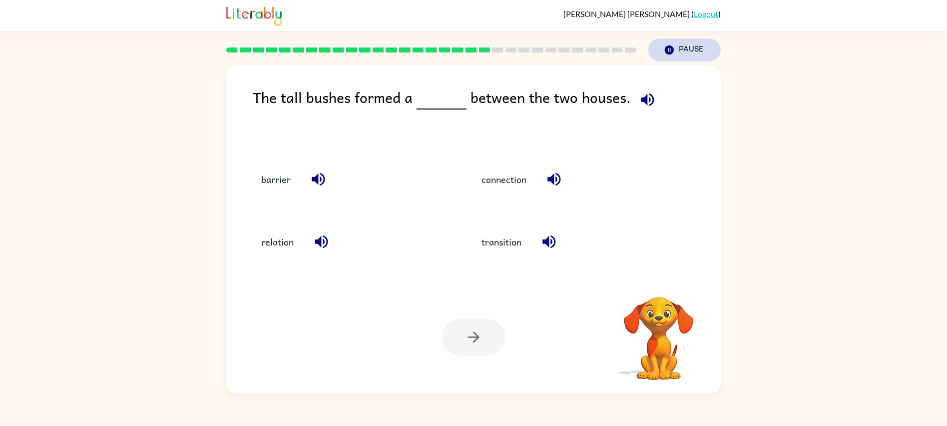
click at [678, 46] on button "Pause Pause" at bounding box center [684, 49] width 72 height 23
